Goal: Find specific page/section: Find specific page/section

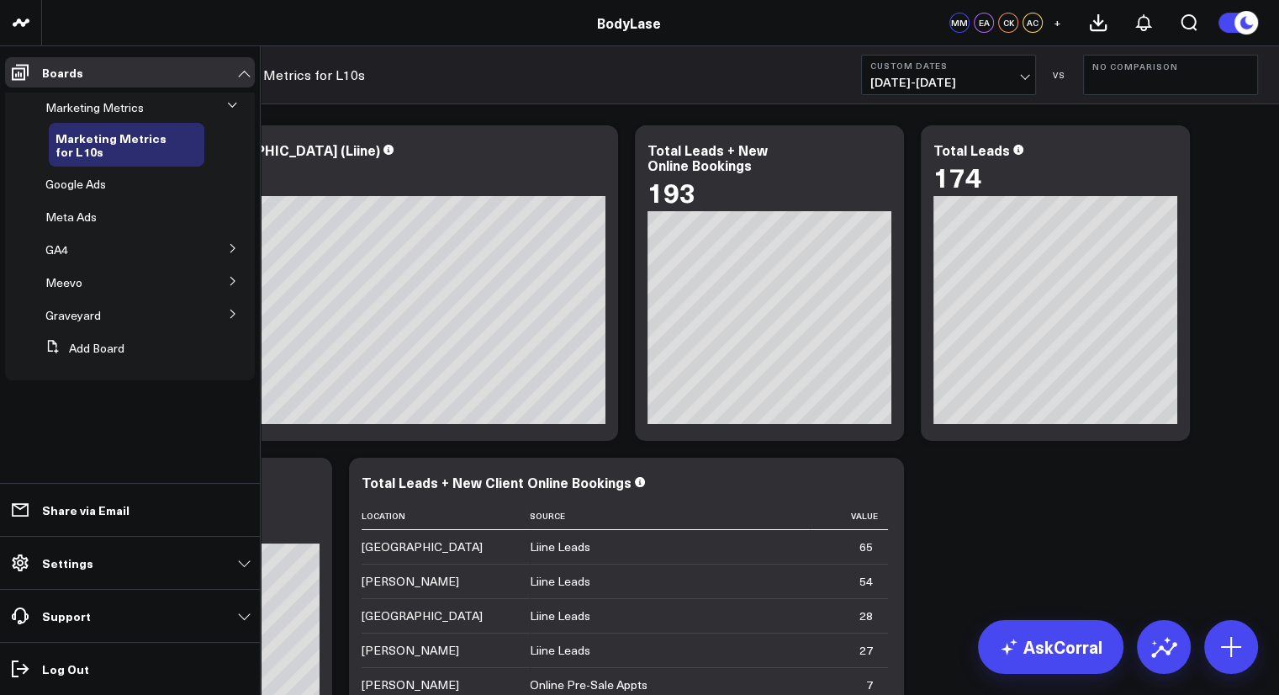
click at [239, 115] on button at bounding box center [232, 105] width 25 height 44
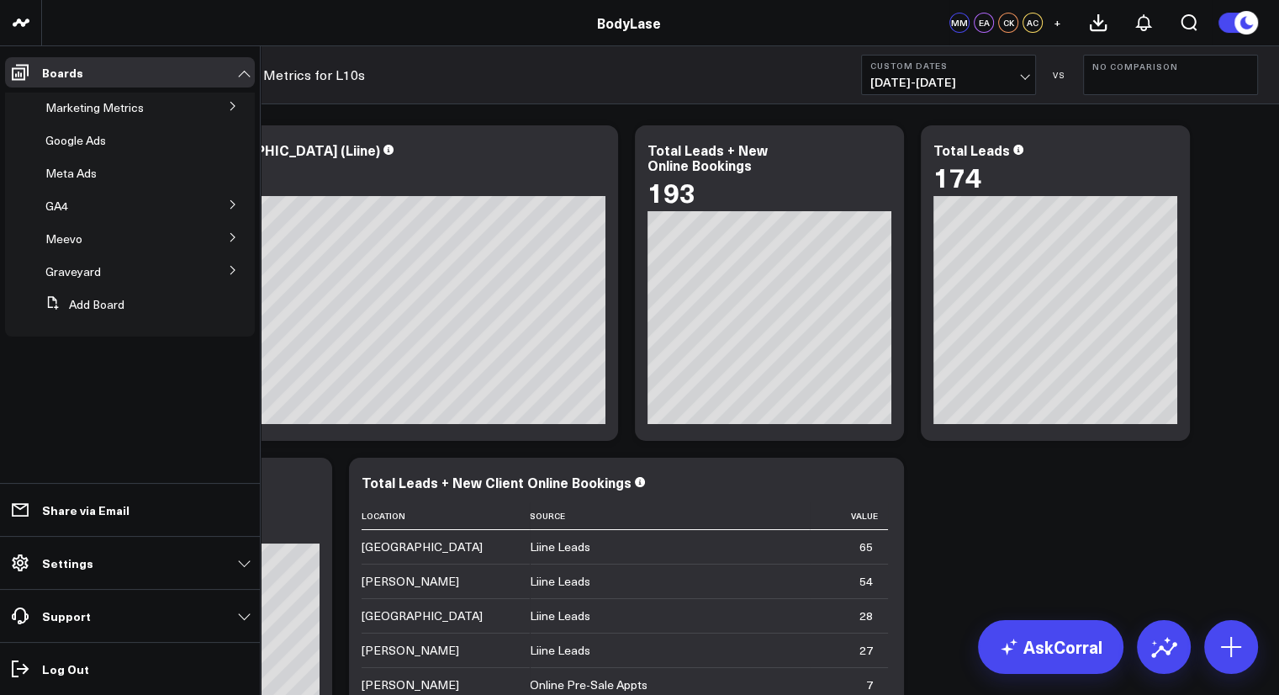
click at [239, 115] on button at bounding box center [233, 105] width 44 height 25
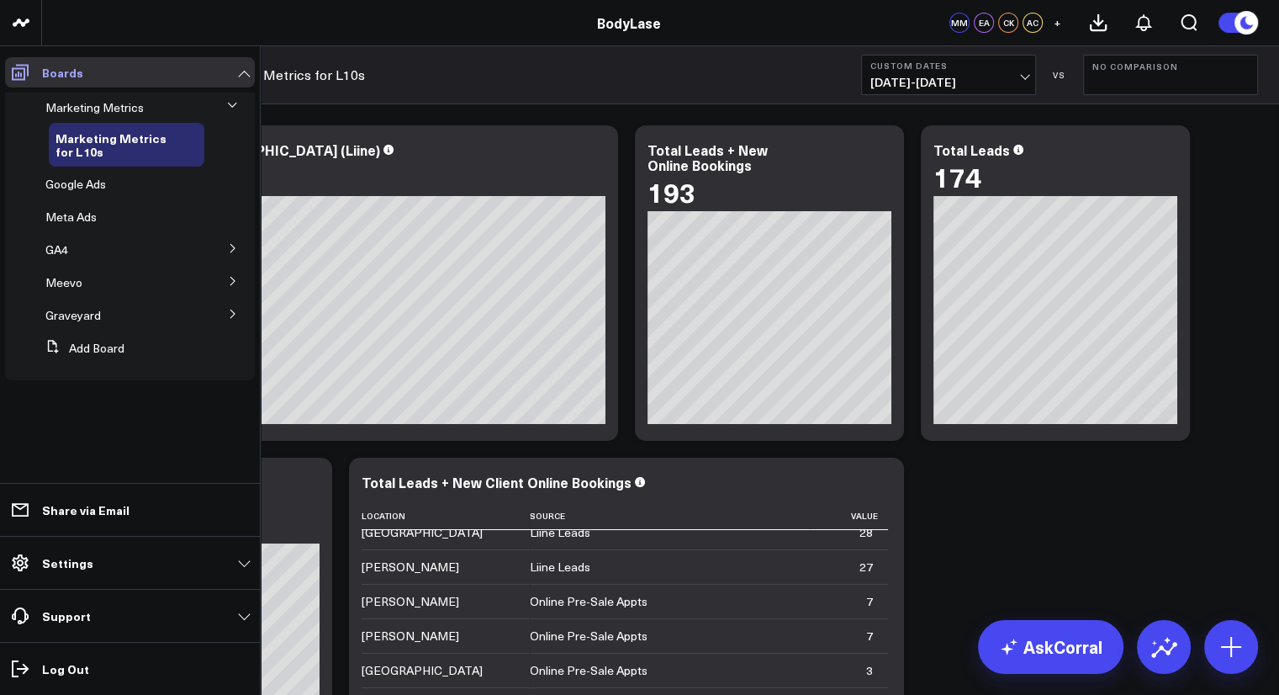
click at [247, 70] on link "Boards" at bounding box center [130, 72] width 250 height 30
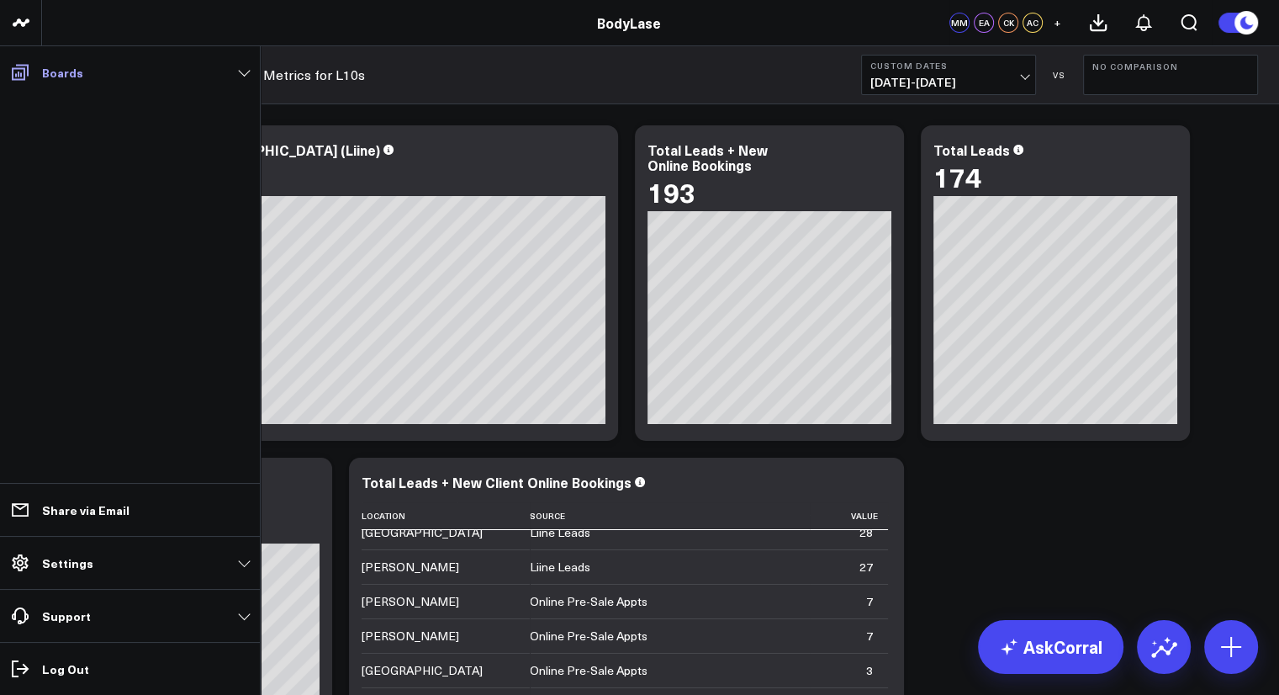
click at [247, 70] on link "Boards" at bounding box center [130, 72] width 250 height 30
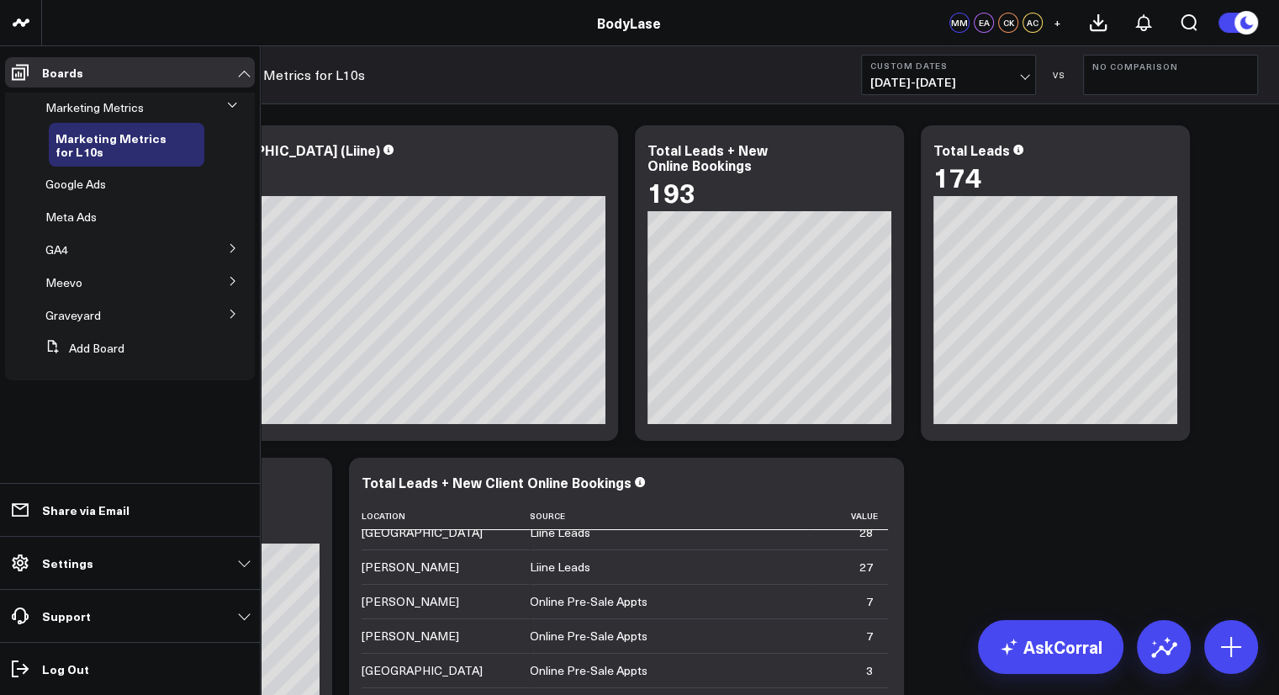
click at [241, 99] on button at bounding box center [232, 105] width 25 height 44
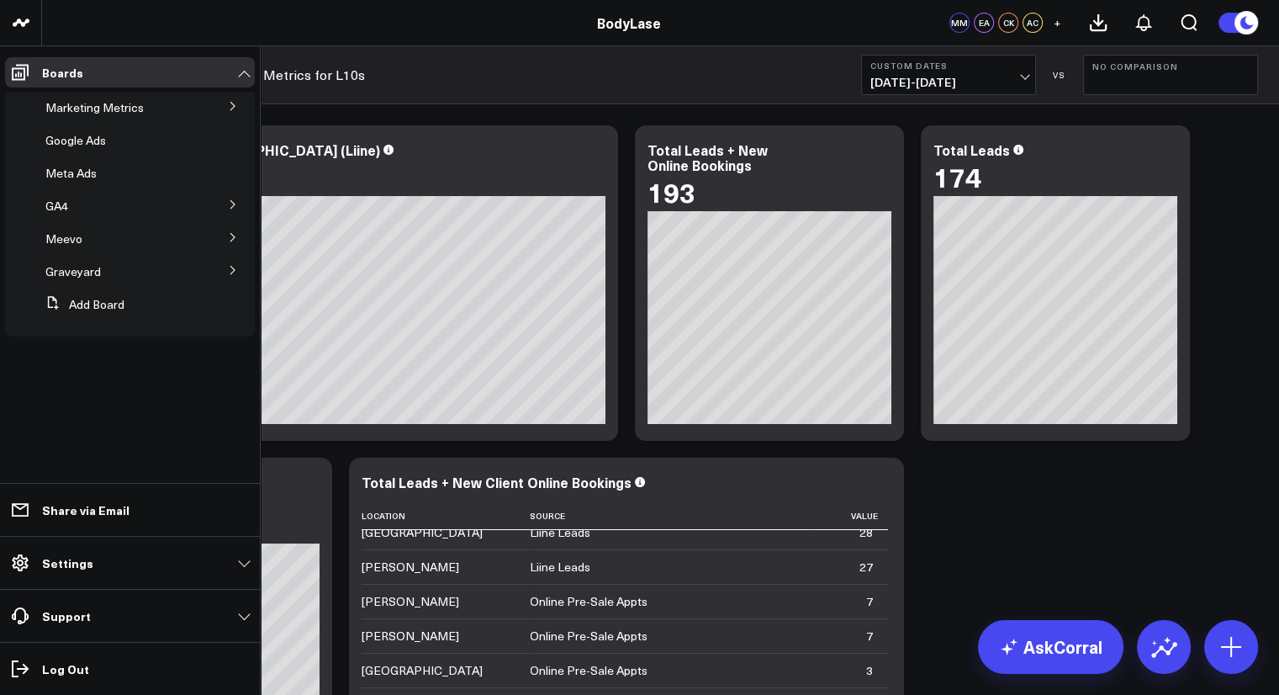
click at [239, 103] on button at bounding box center [233, 105] width 44 height 25
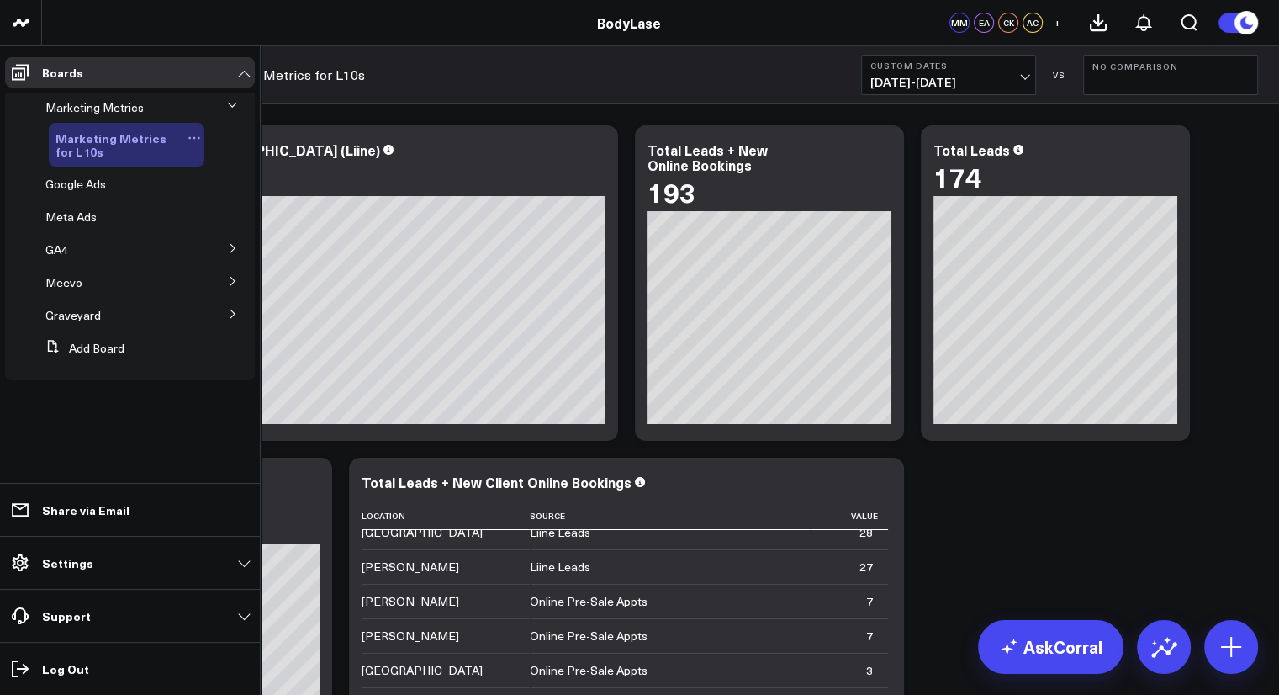
click at [196, 140] on icon at bounding box center [194, 137] width 13 height 13
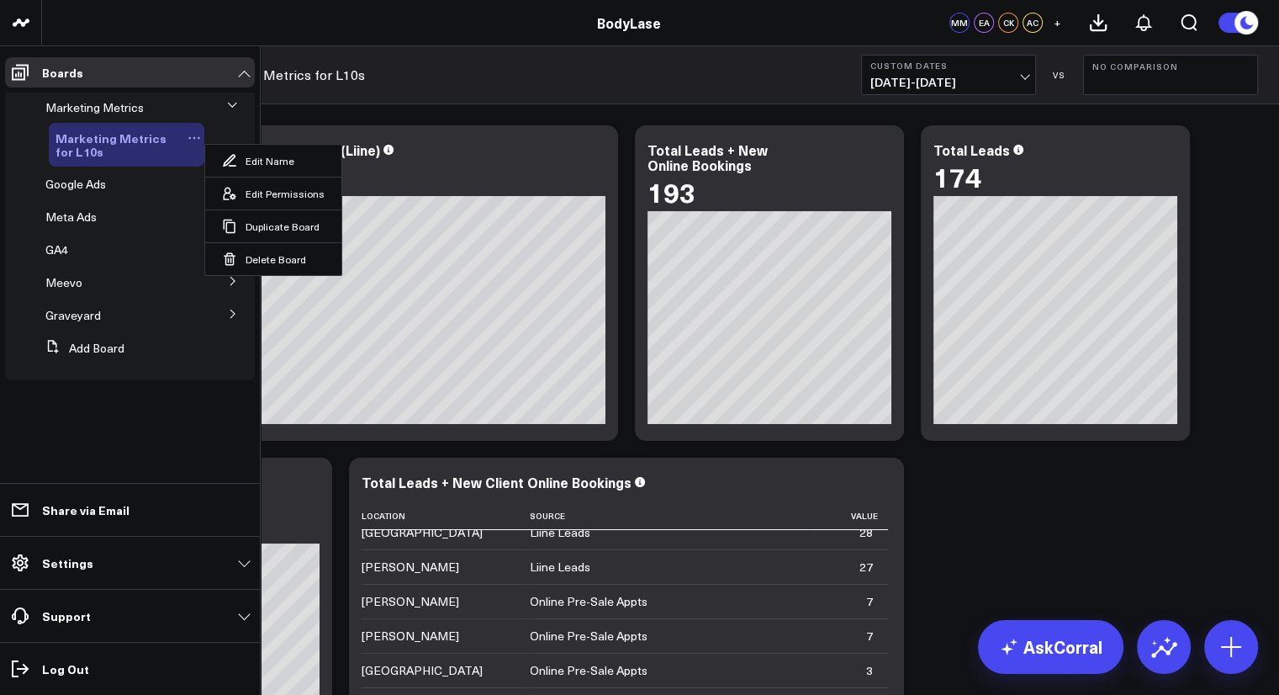
click at [122, 139] on span "Marketing Metrics for L10s" at bounding box center [111, 145] width 111 height 30
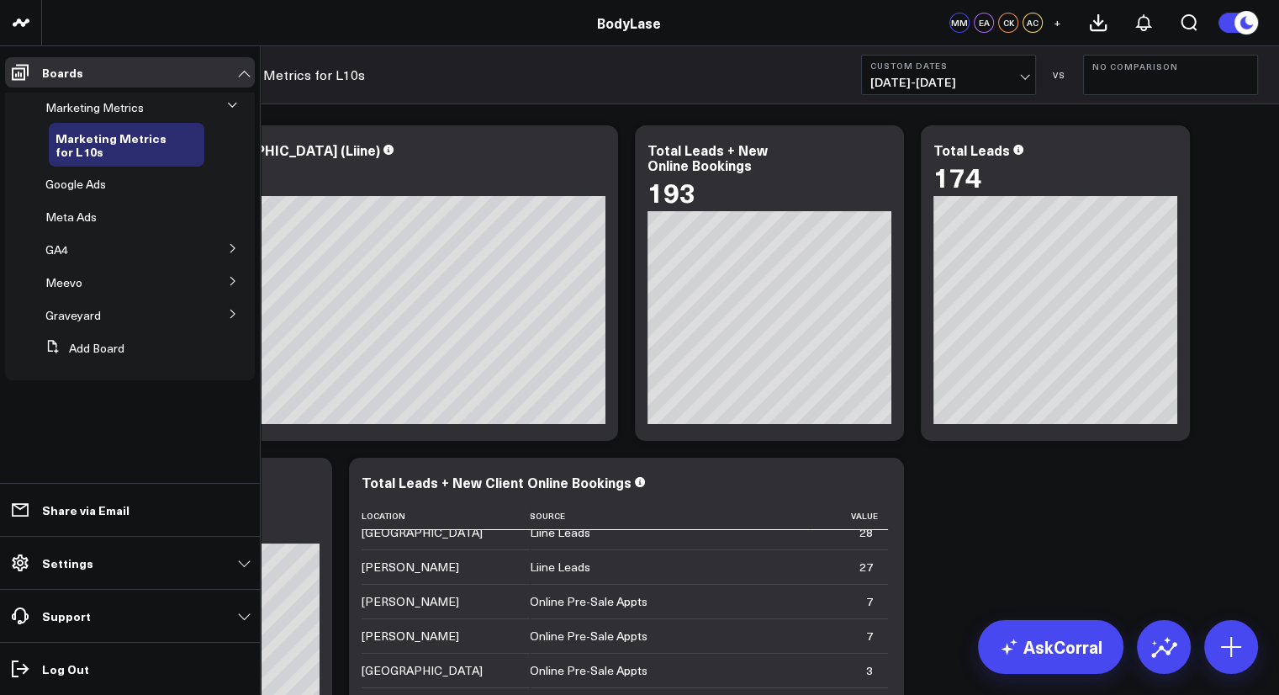
click at [227, 104] on button at bounding box center [232, 105] width 25 height 44
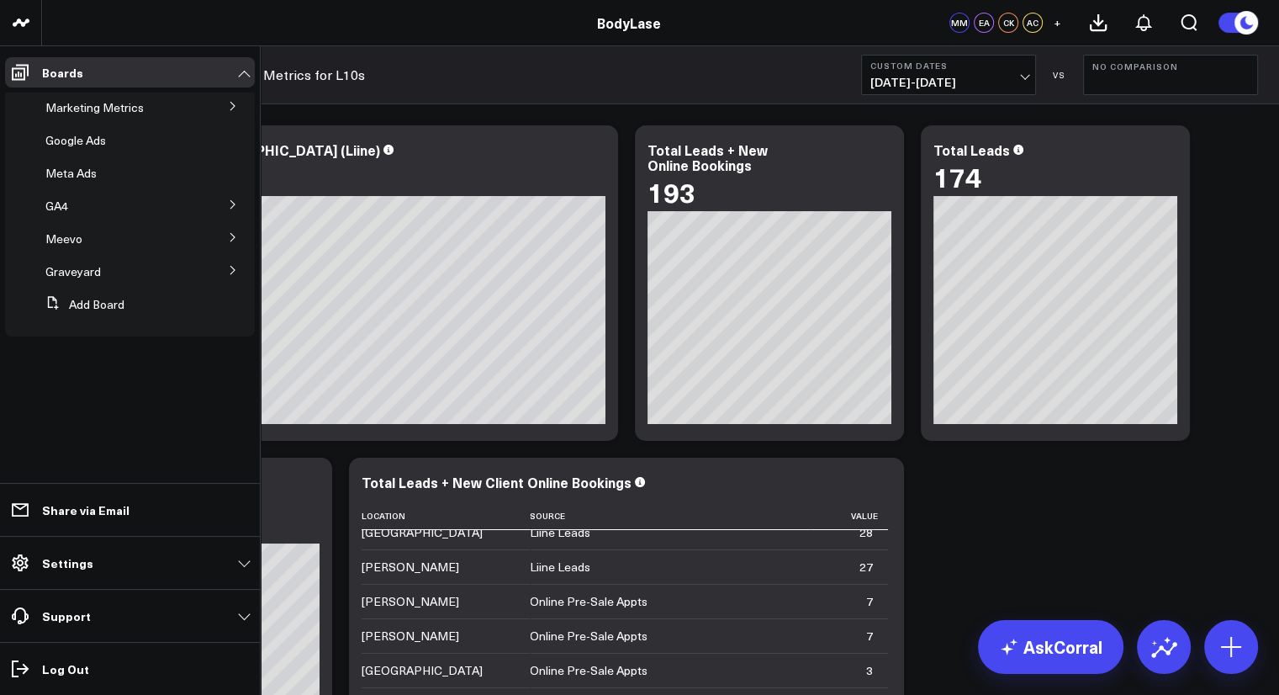
click at [229, 108] on icon at bounding box center [233, 106] width 10 height 10
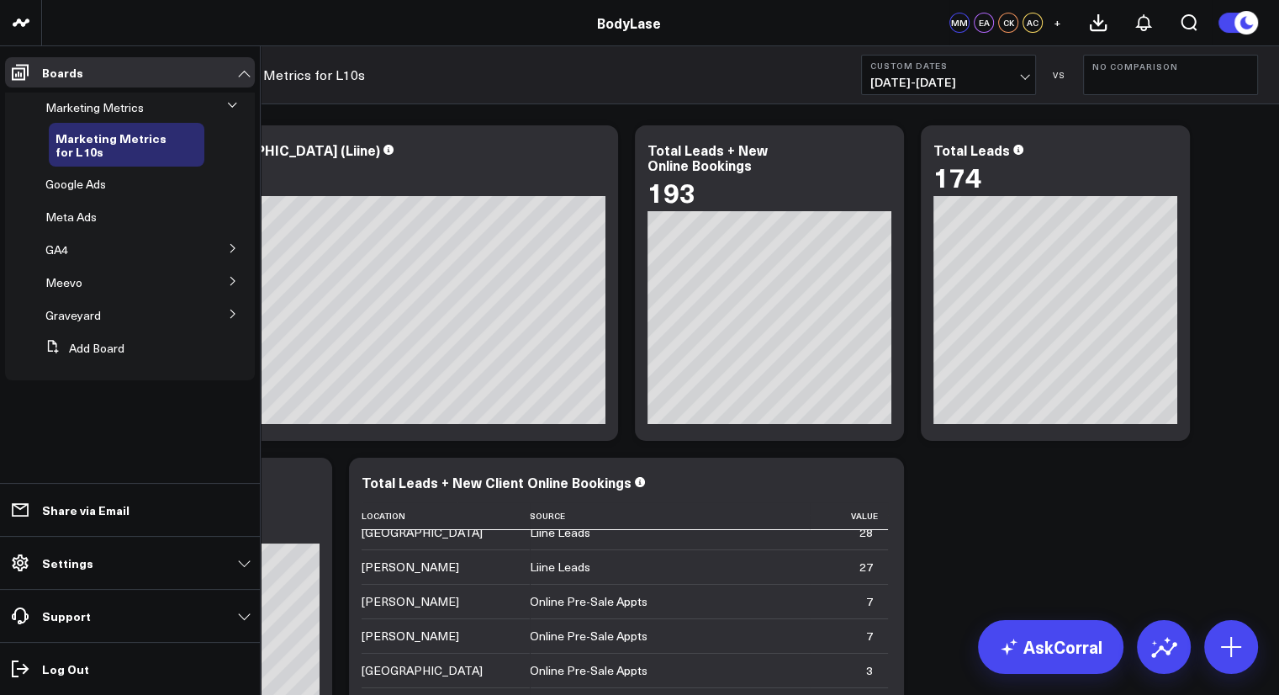
click at [98, 143] on span "Marketing Metrics for L10s" at bounding box center [111, 145] width 111 height 30
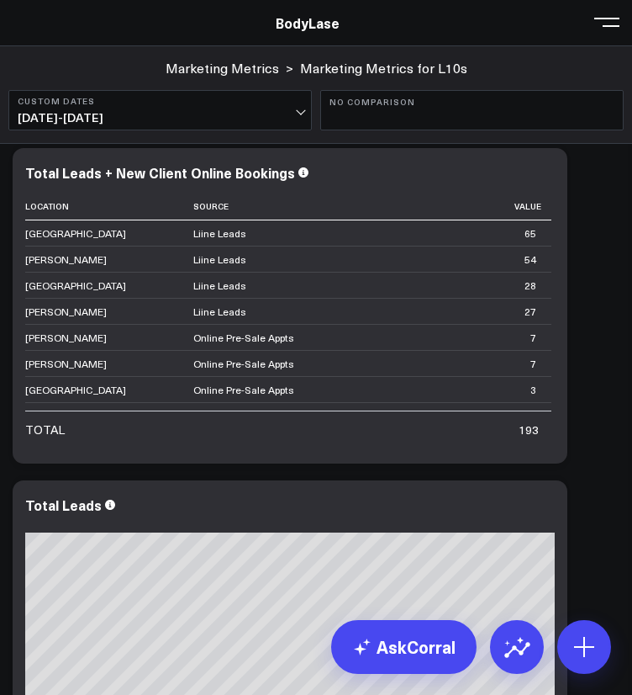
scroll to position [16, 0]
